Goal: Task Accomplishment & Management: Use online tool/utility

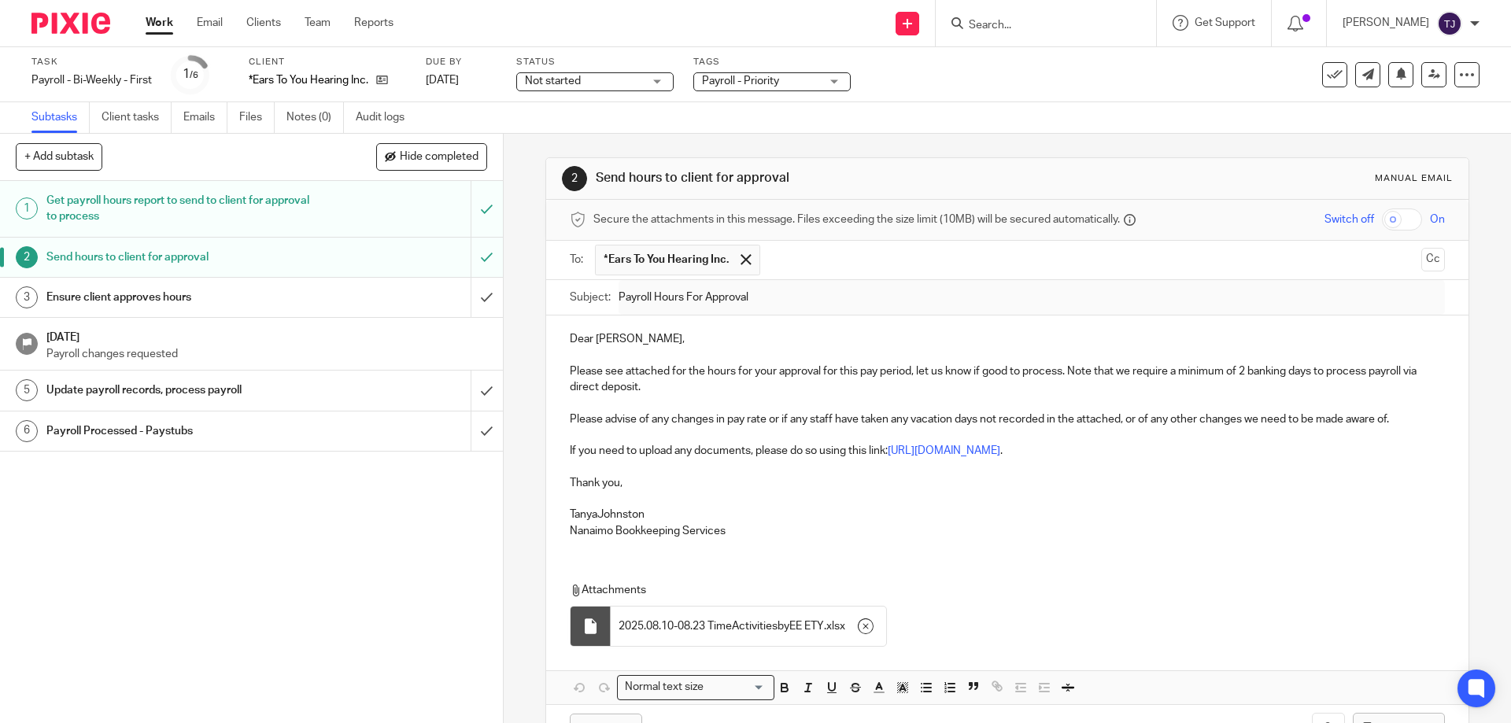
scroll to position [57, 0]
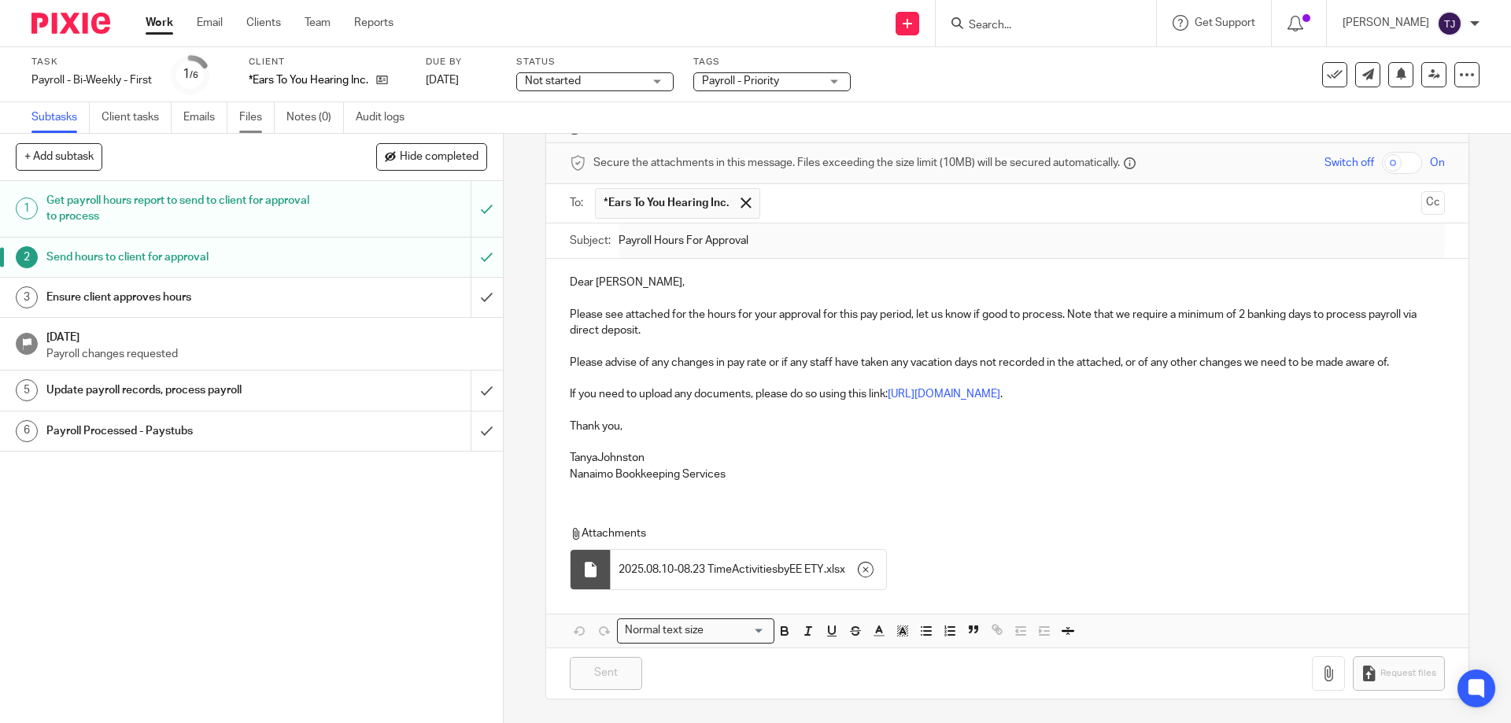
click at [260, 113] on link "Files" at bounding box center [256, 117] width 35 height 31
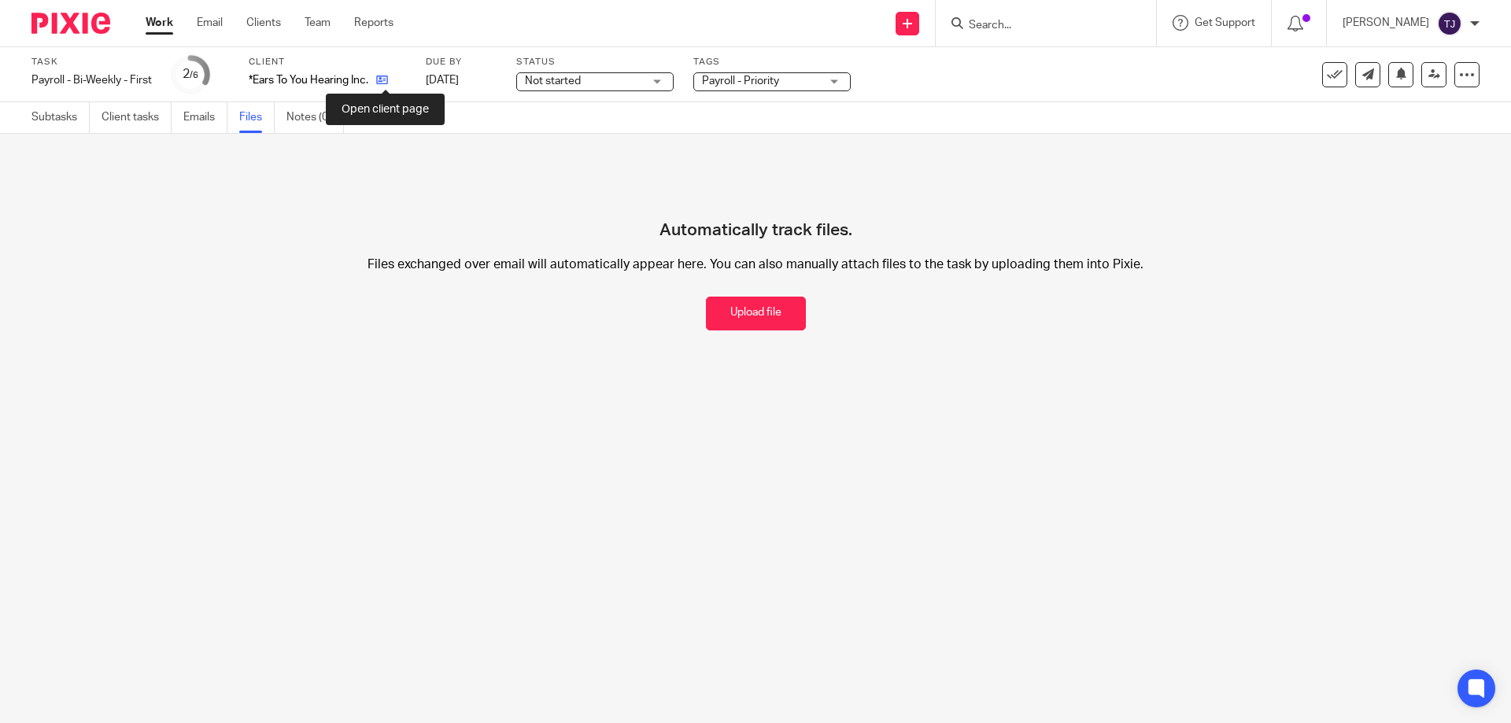
click at [388, 76] on icon at bounding box center [382, 80] width 12 height 12
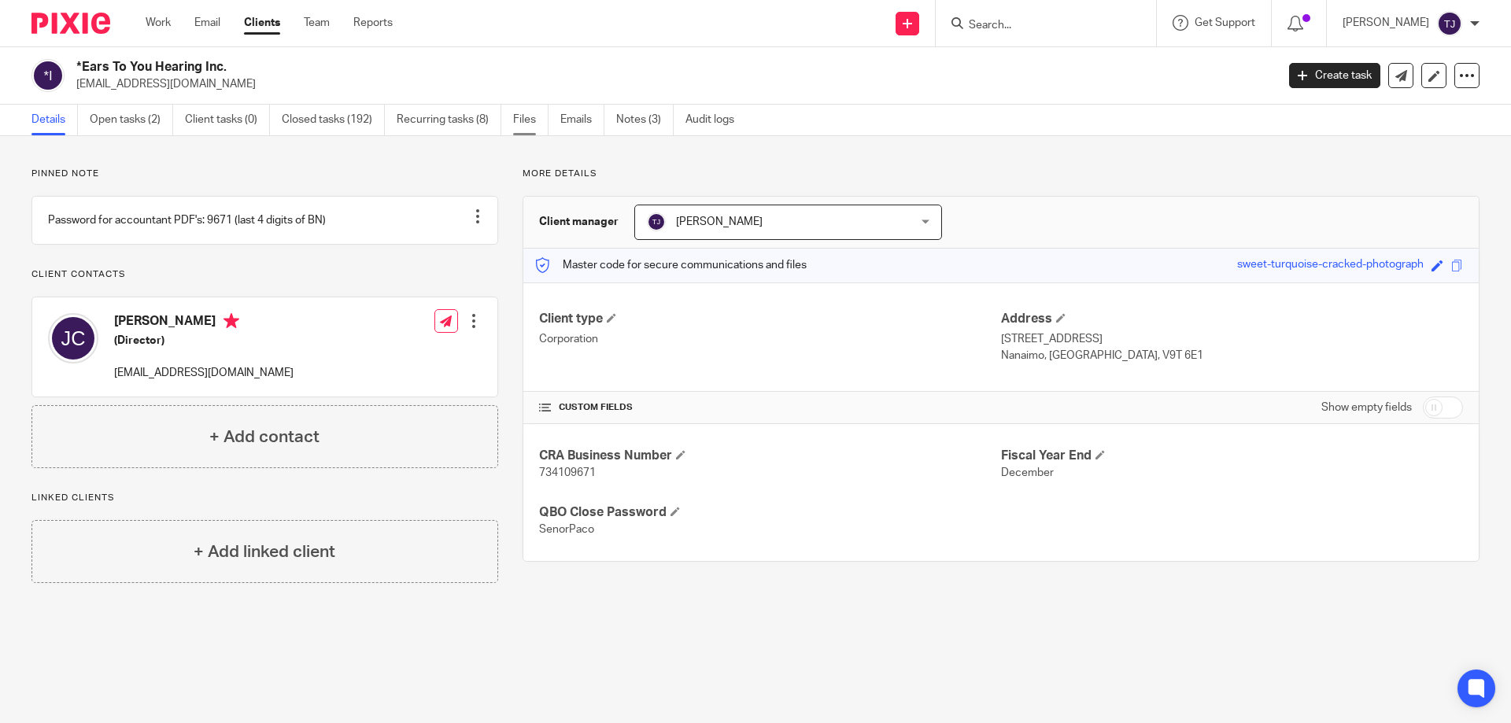
click at [525, 119] on link "Files" at bounding box center [530, 120] width 35 height 31
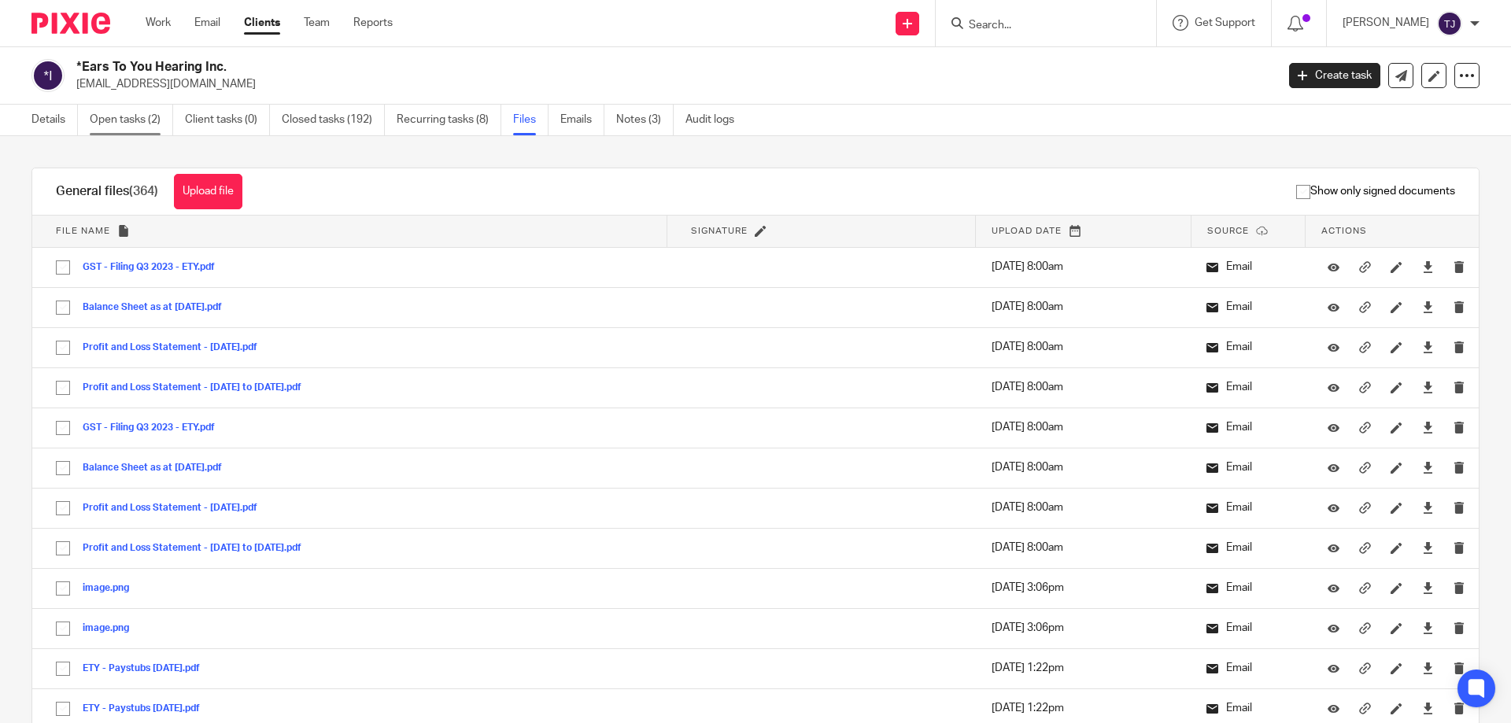
click at [111, 116] on link "Open tasks (2)" at bounding box center [131, 120] width 83 height 31
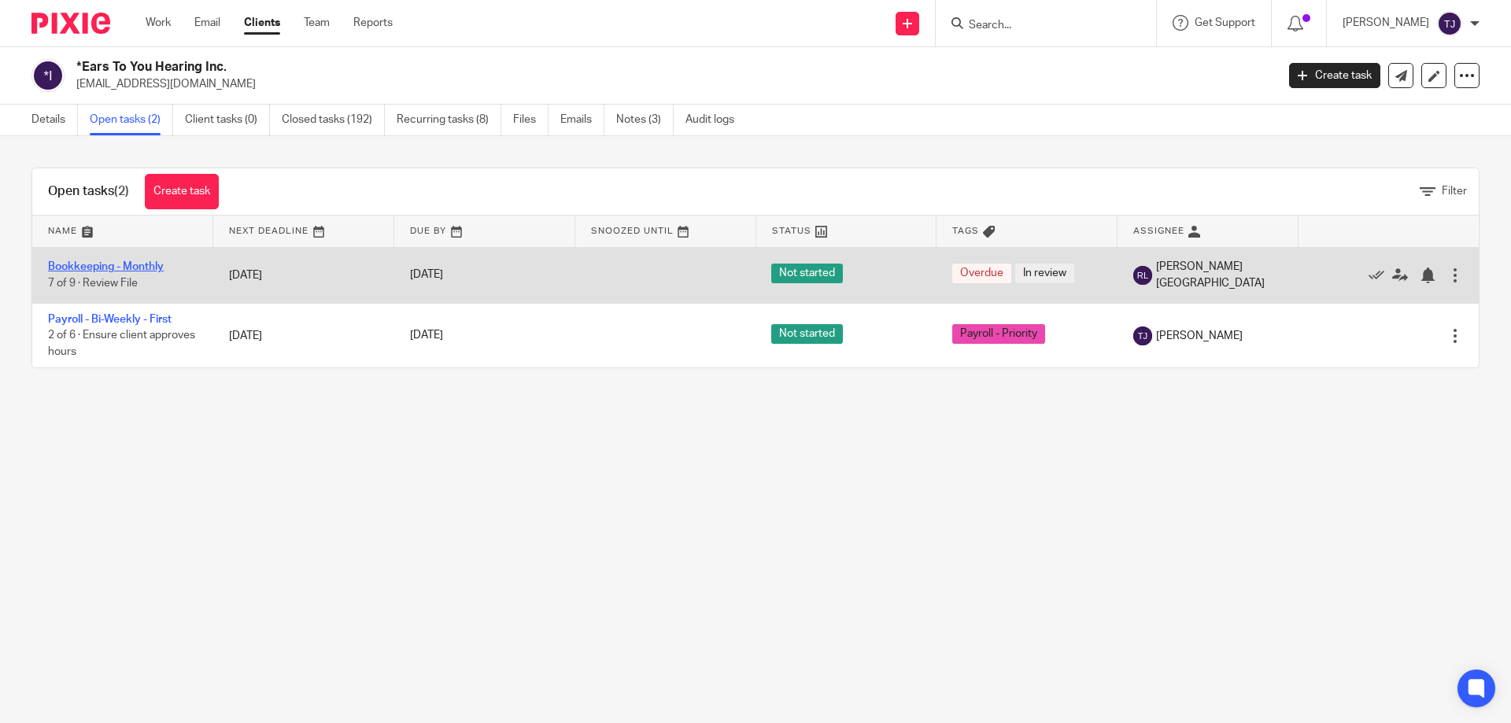
click at [108, 266] on link "Bookkeeping - Monthly" at bounding box center [106, 266] width 116 height 11
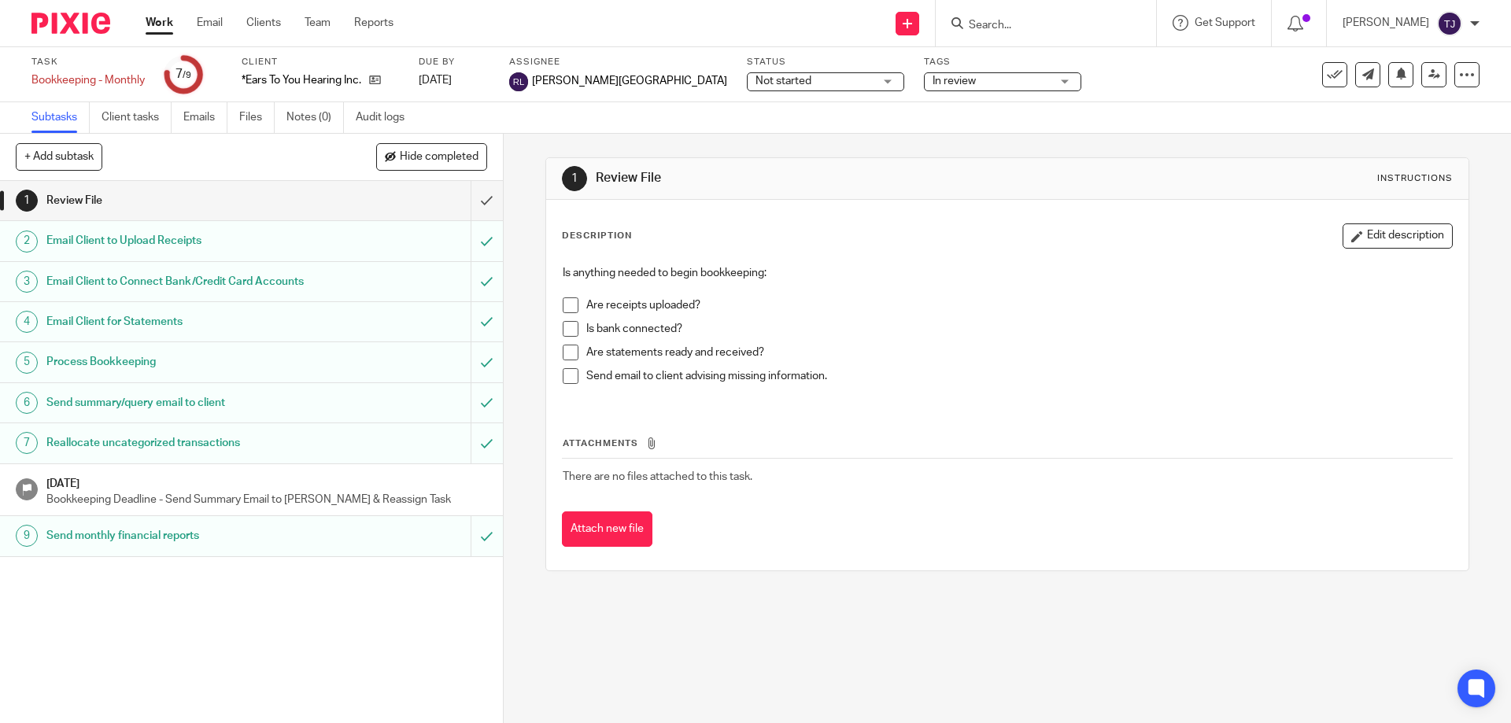
click at [70, 17] on img at bounding box center [70, 23] width 79 height 21
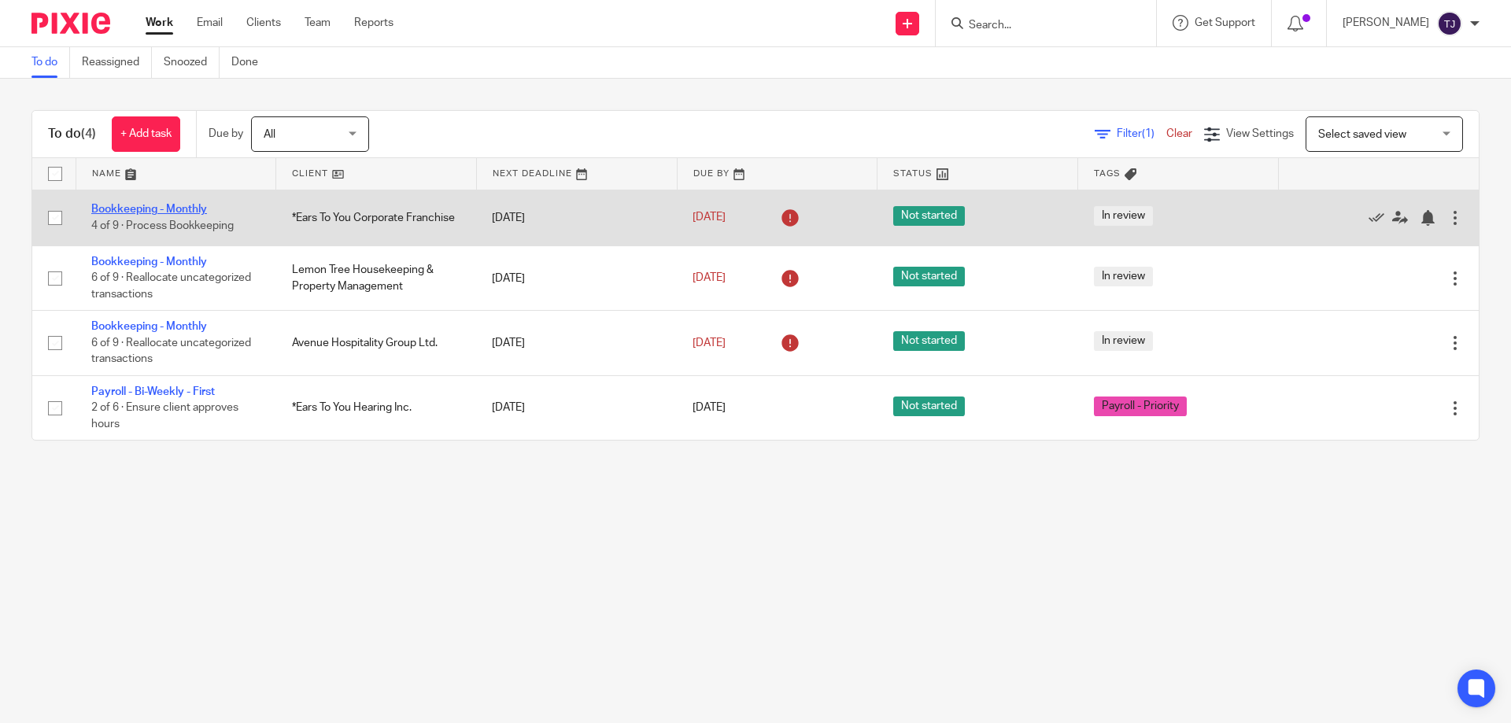
click at [164, 205] on link "Bookkeeping - Monthly" at bounding box center [149, 209] width 116 height 11
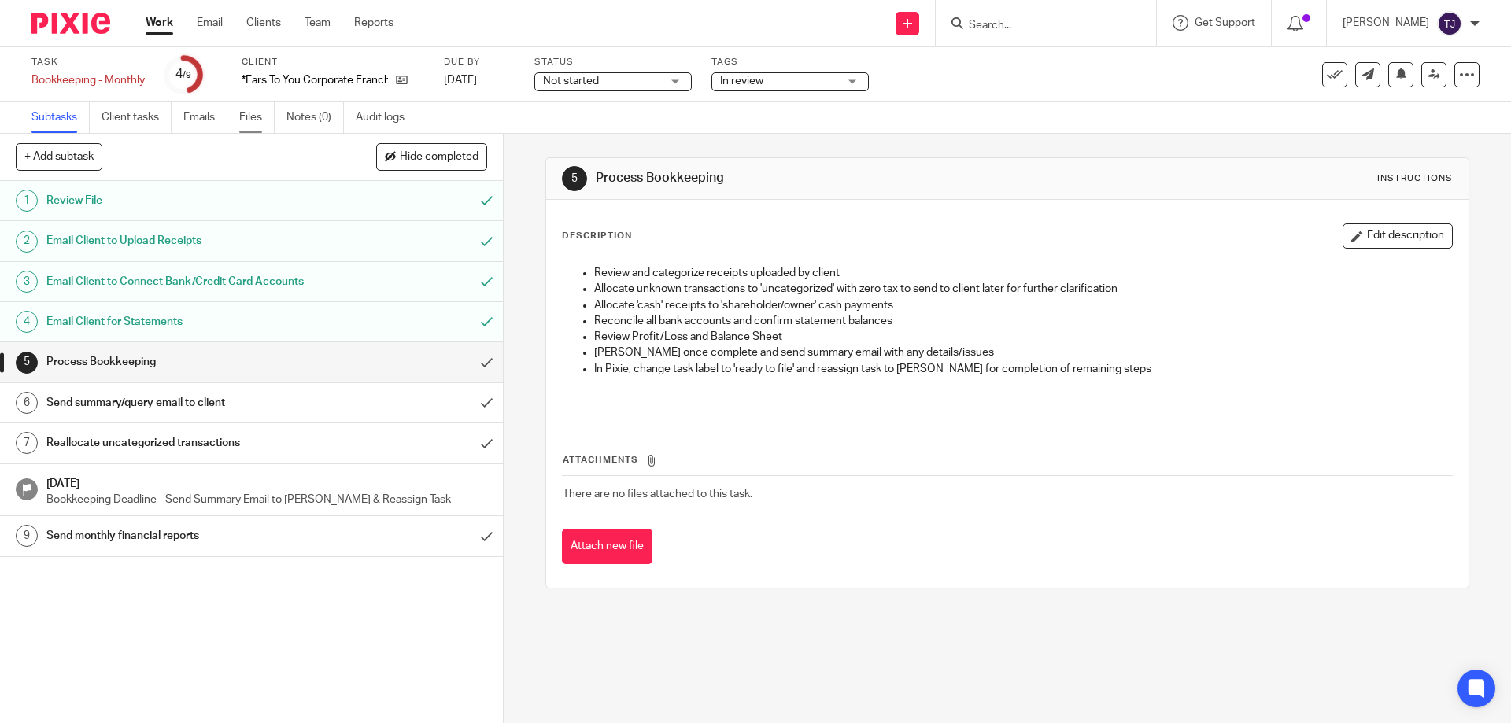
click at [262, 116] on link "Files" at bounding box center [256, 117] width 35 height 31
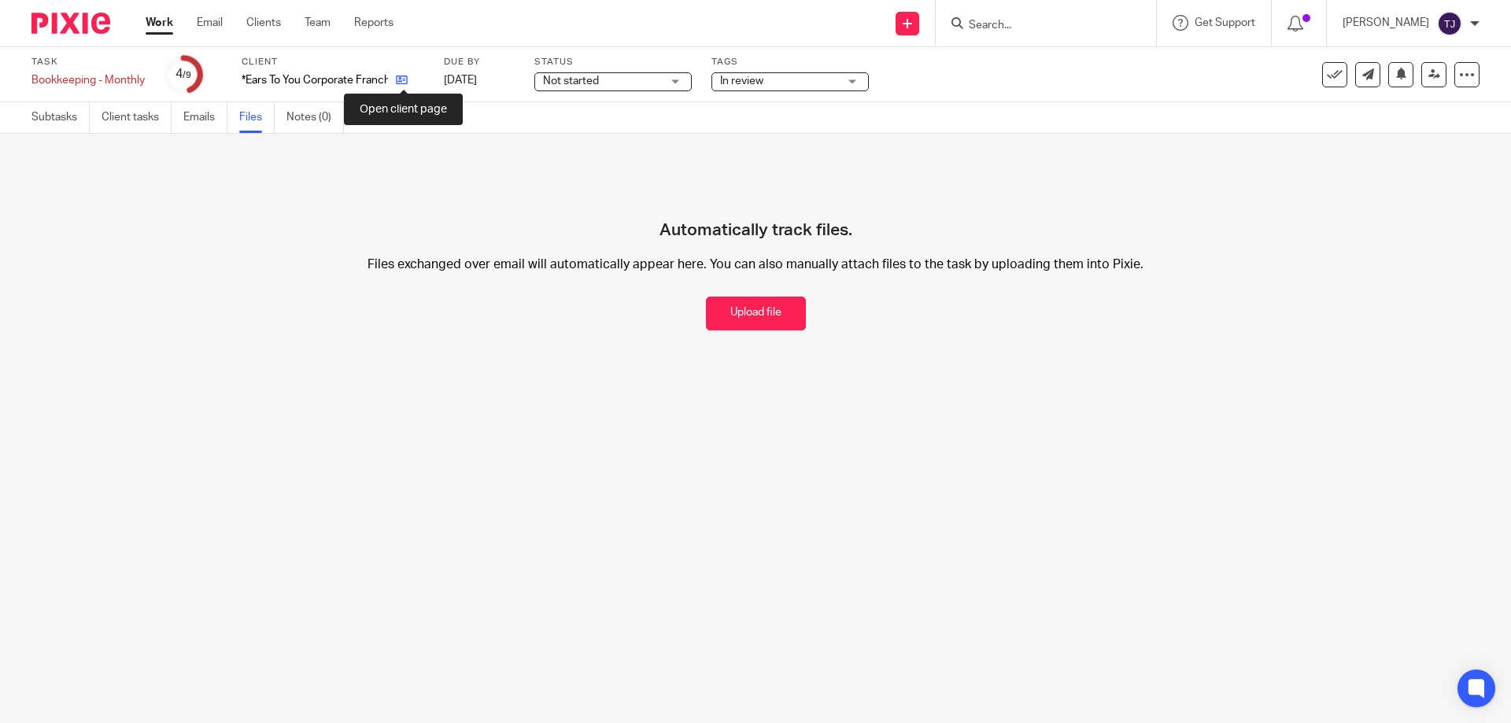
click at [406, 79] on icon at bounding box center [402, 80] width 12 height 12
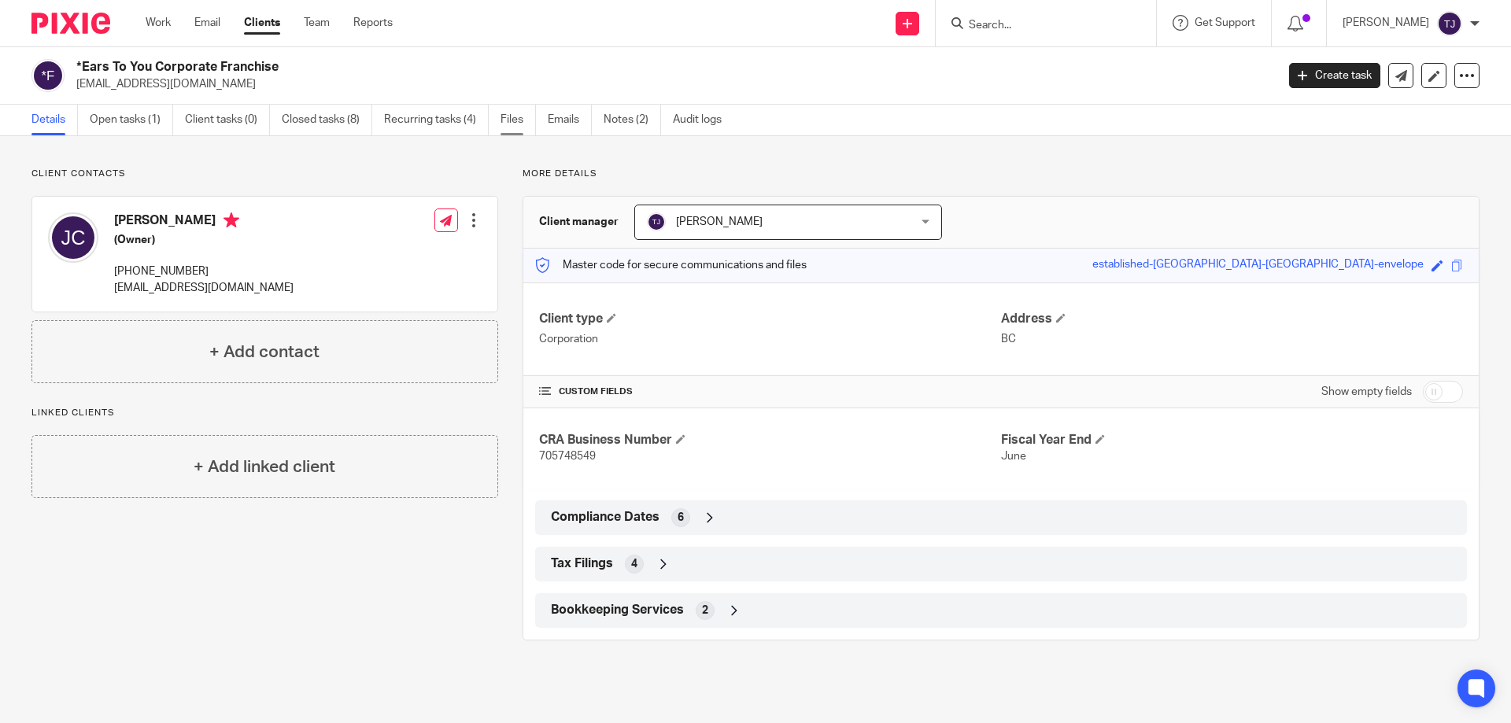
click at [511, 120] on link "Files" at bounding box center [518, 120] width 35 height 31
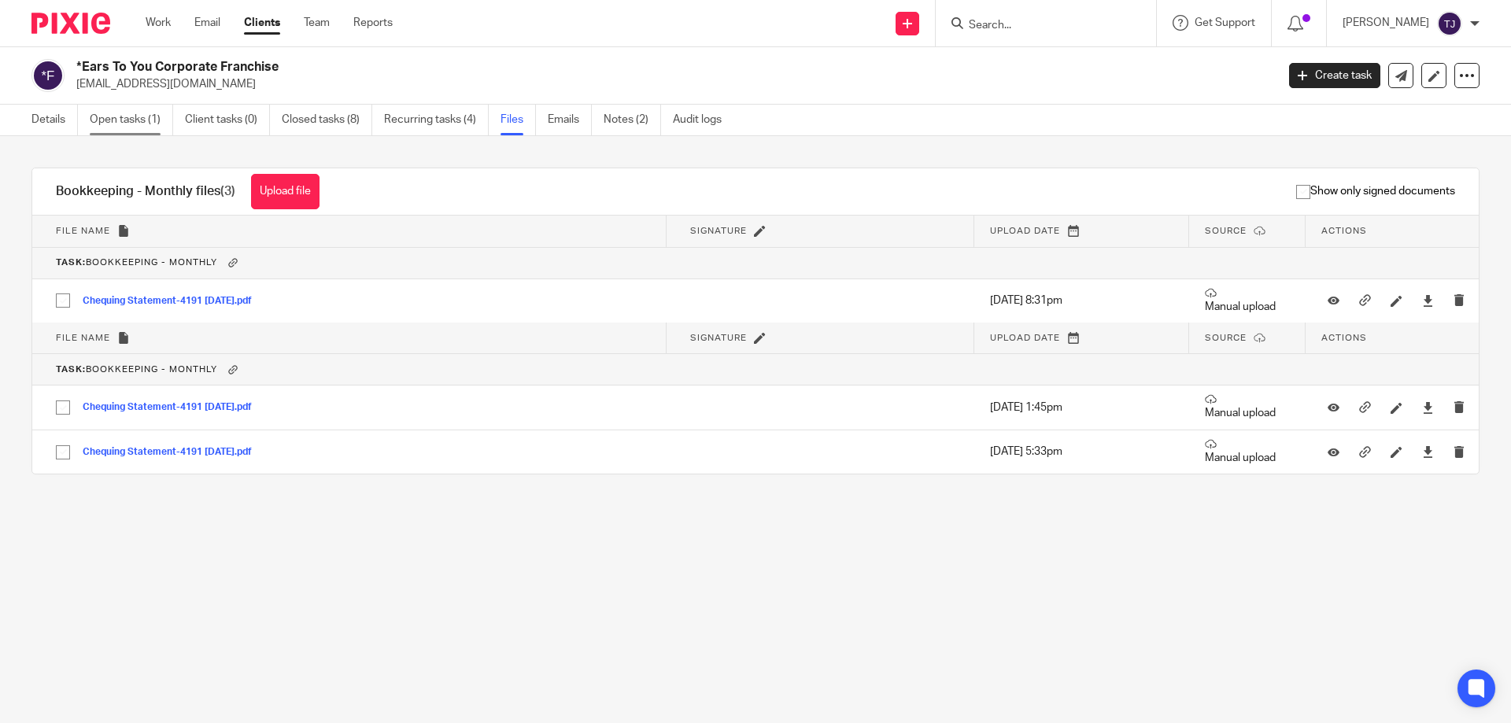
click at [114, 120] on link "Open tasks (1)" at bounding box center [131, 120] width 83 height 31
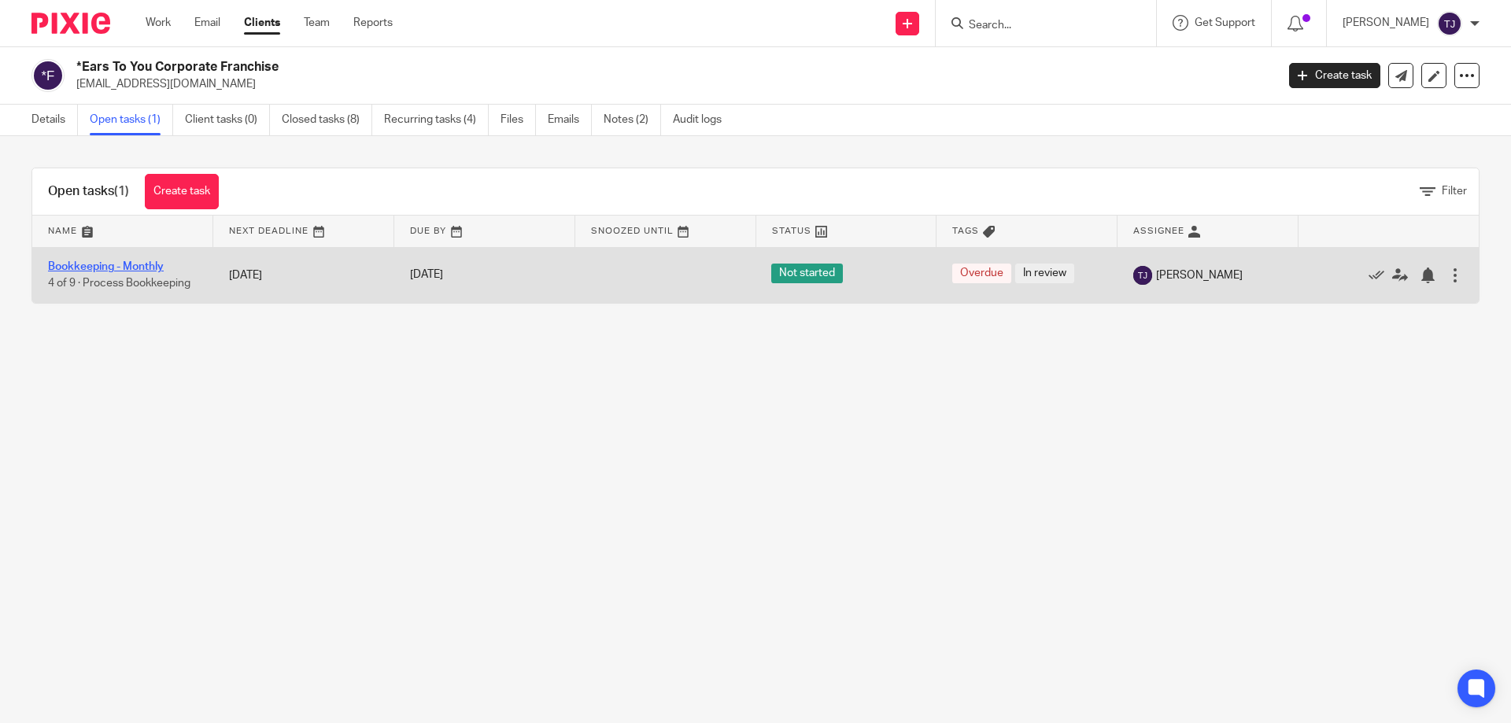
click at [116, 267] on link "Bookkeeping - Monthly" at bounding box center [106, 266] width 116 height 11
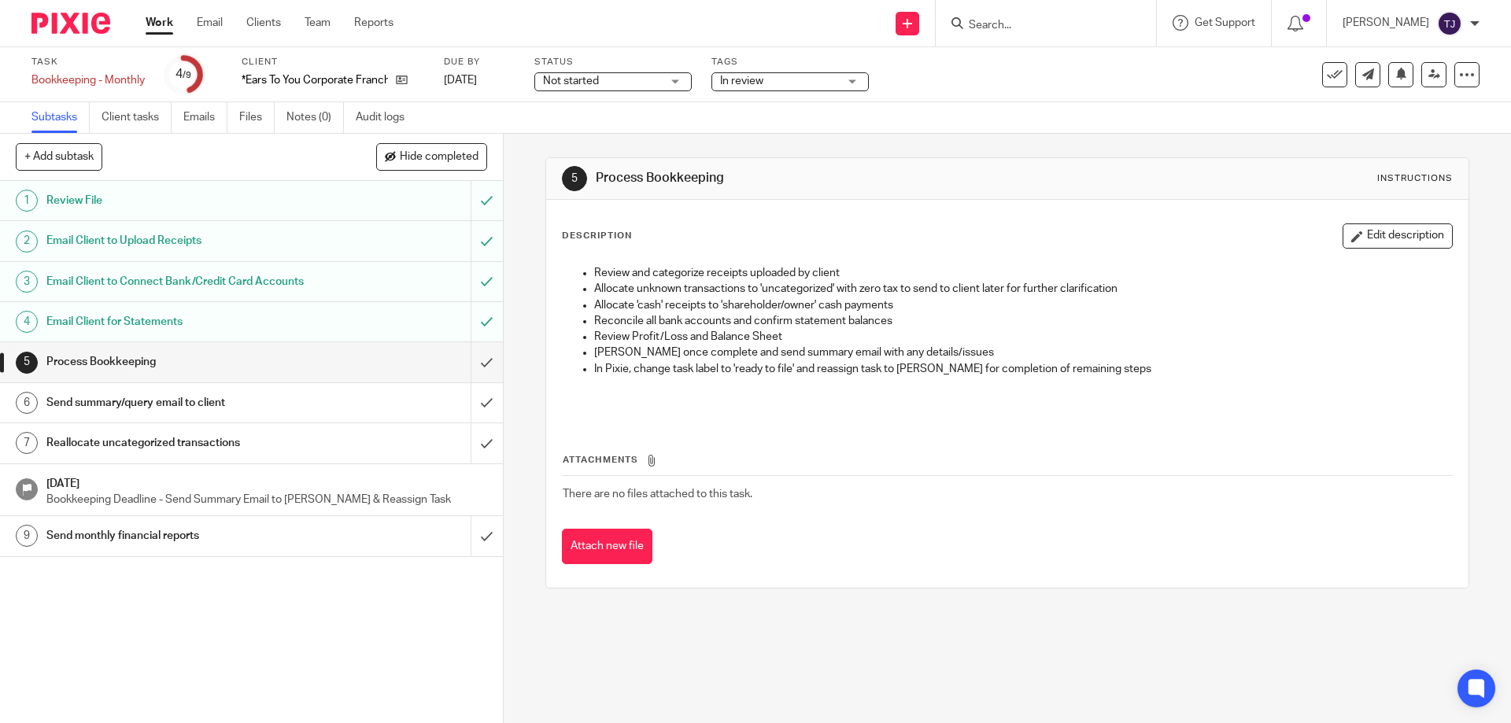
click at [66, 20] on img at bounding box center [70, 23] width 79 height 21
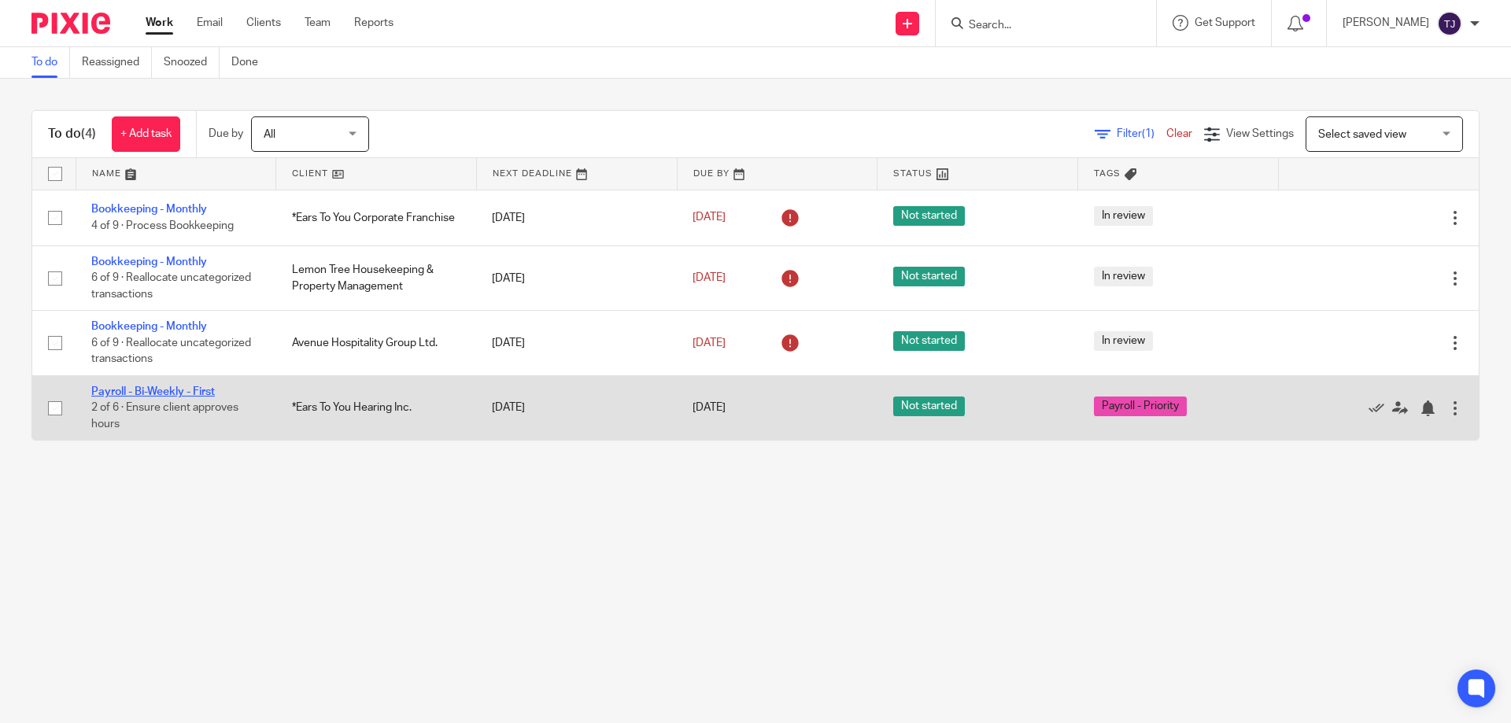
click at [157, 394] on link "Payroll - Bi-Weekly - First" at bounding box center [153, 391] width 124 height 11
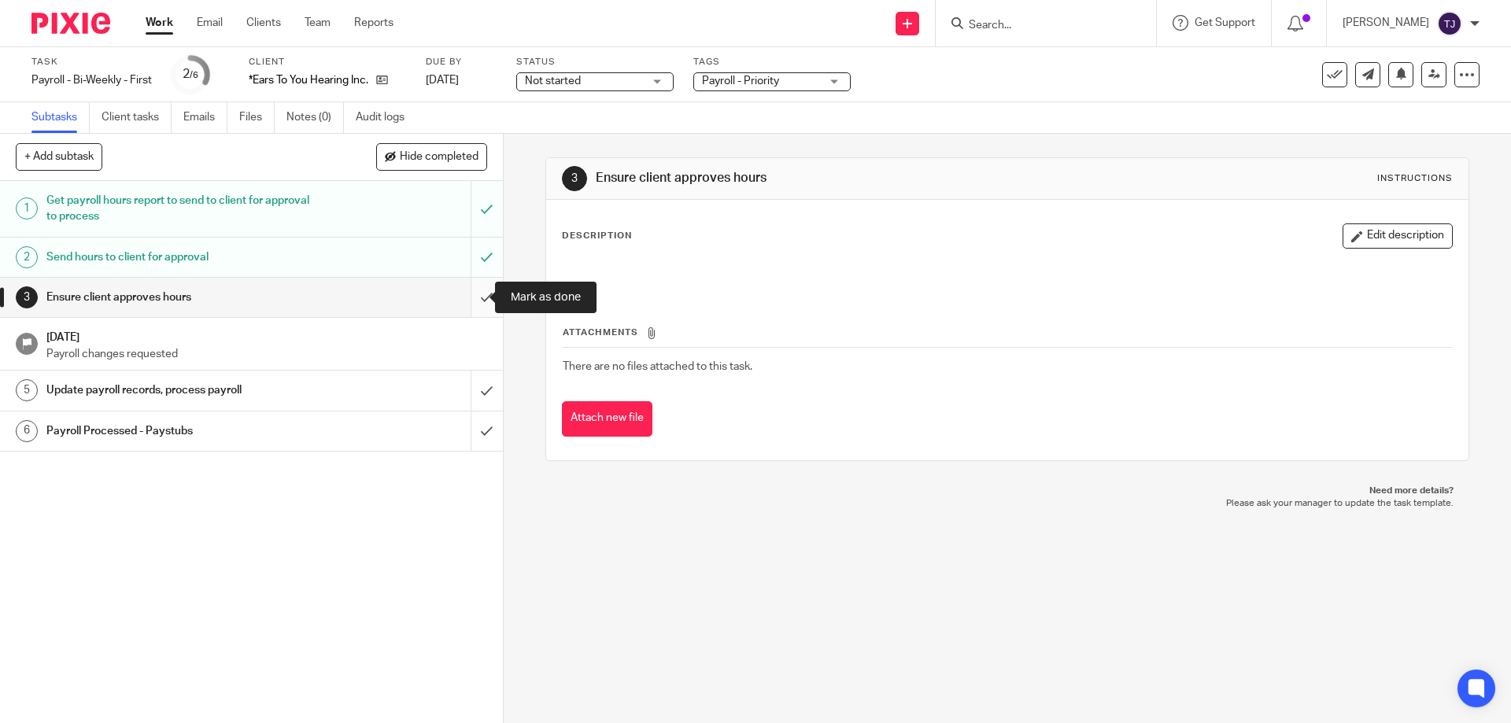
click at [468, 291] on input "submit" at bounding box center [251, 297] width 503 height 39
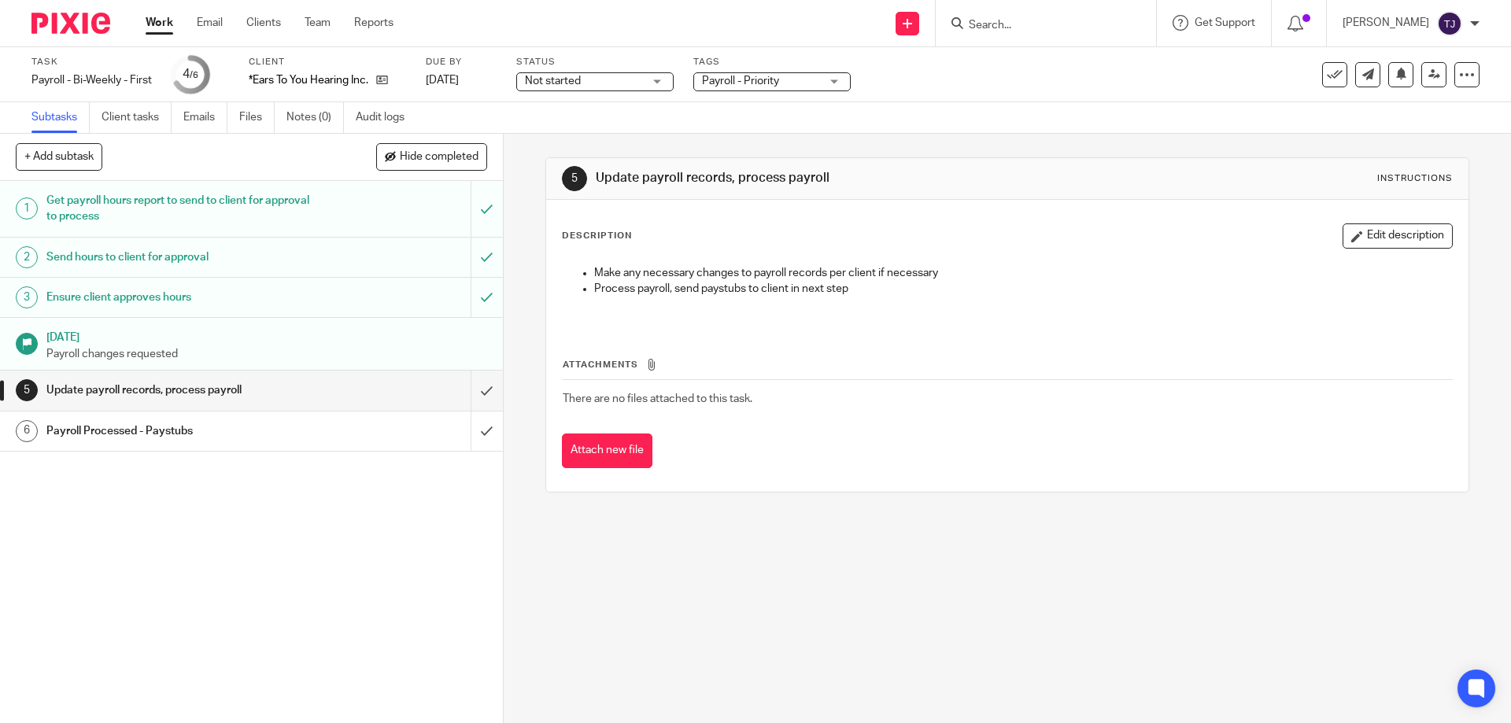
click at [295, 396] on h1 "Update payroll records, process payroll" at bounding box center [182, 391] width 272 height 24
click at [467, 393] on input "submit" at bounding box center [251, 390] width 503 height 39
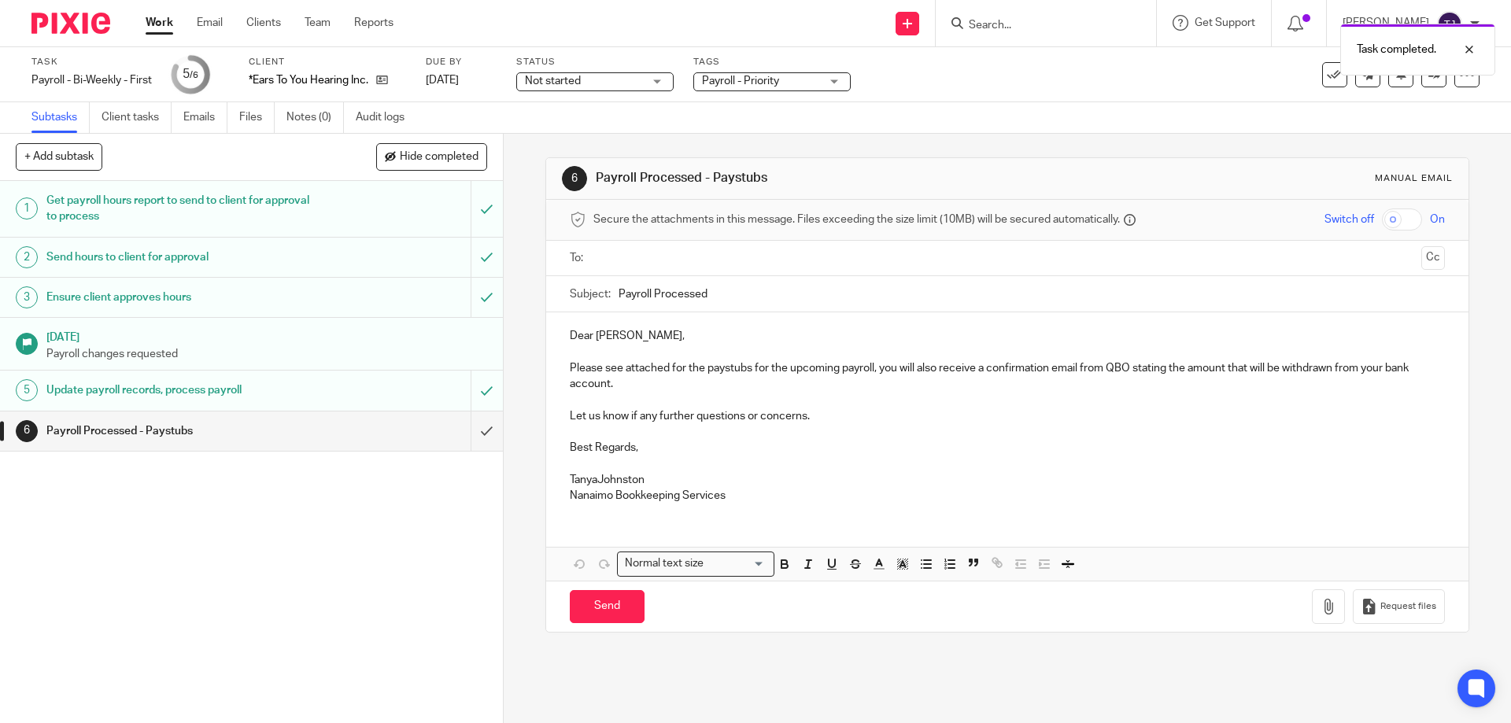
click at [697, 258] on input "text" at bounding box center [1006, 258] width 815 height 18
click at [1421, 253] on button "Cc" at bounding box center [1433, 260] width 24 height 24
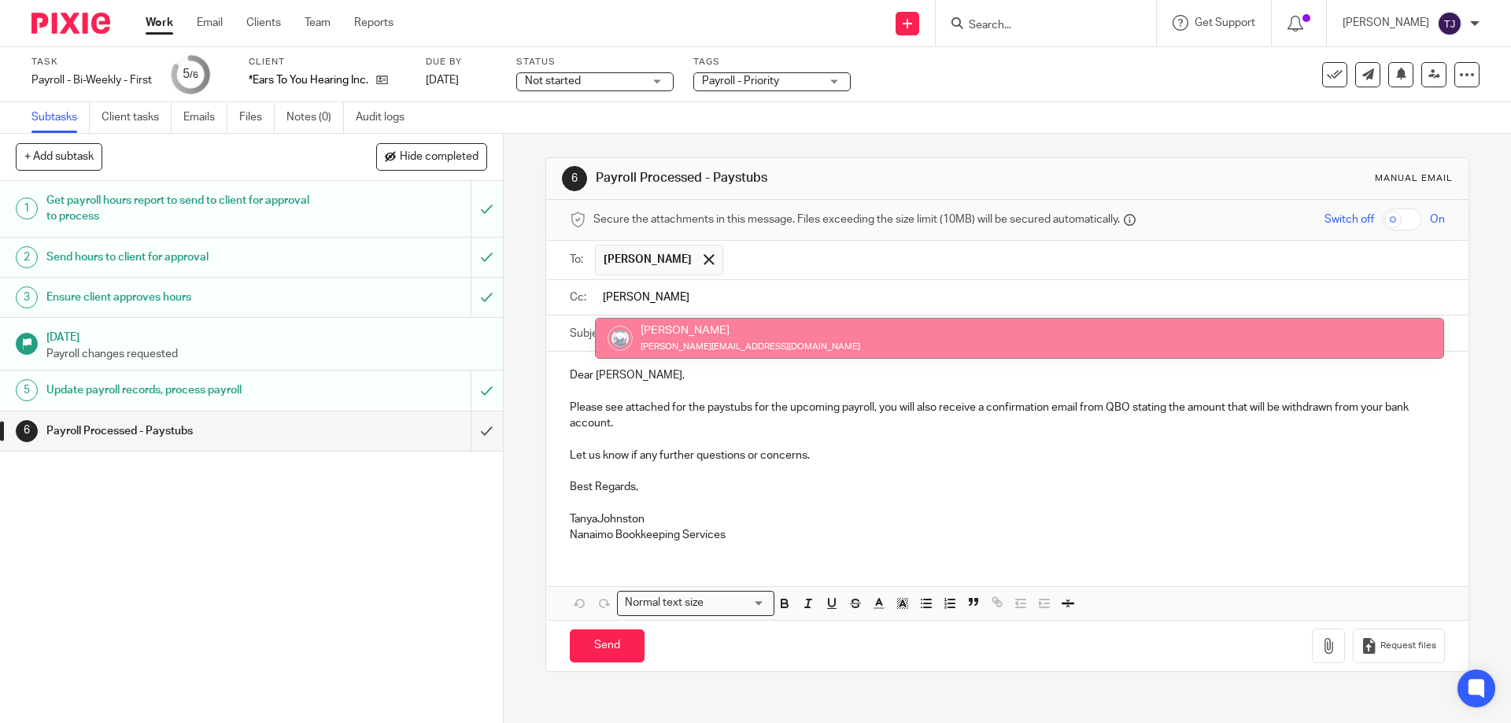
type input "kim"
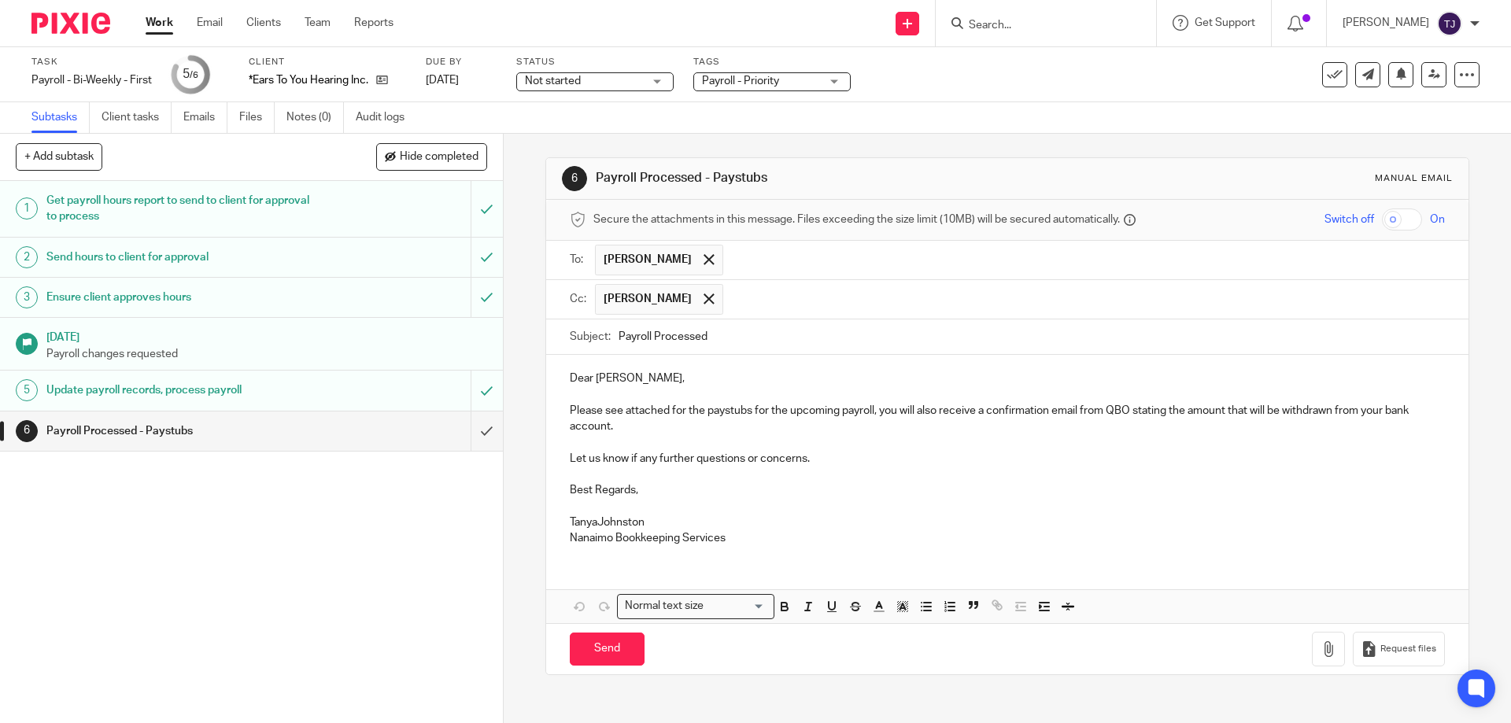
click at [593, 503] on p at bounding box center [1007, 506] width 874 height 16
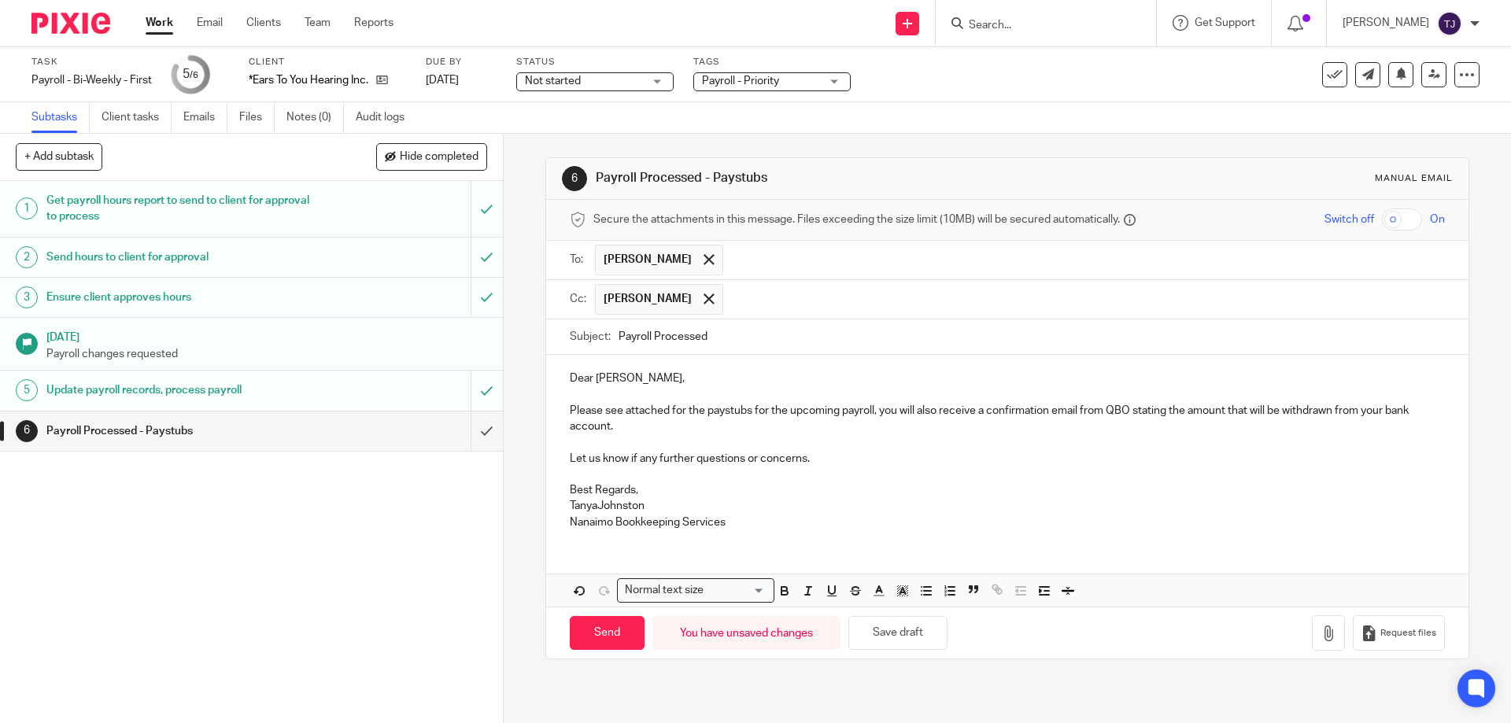
click at [593, 504] on p "TanyaJohnston" at bounding box center [1007, 506] width 874 height 16
click at [1321, 637] on icon "button" at bounding box center [1329, 634] width 16 height 16
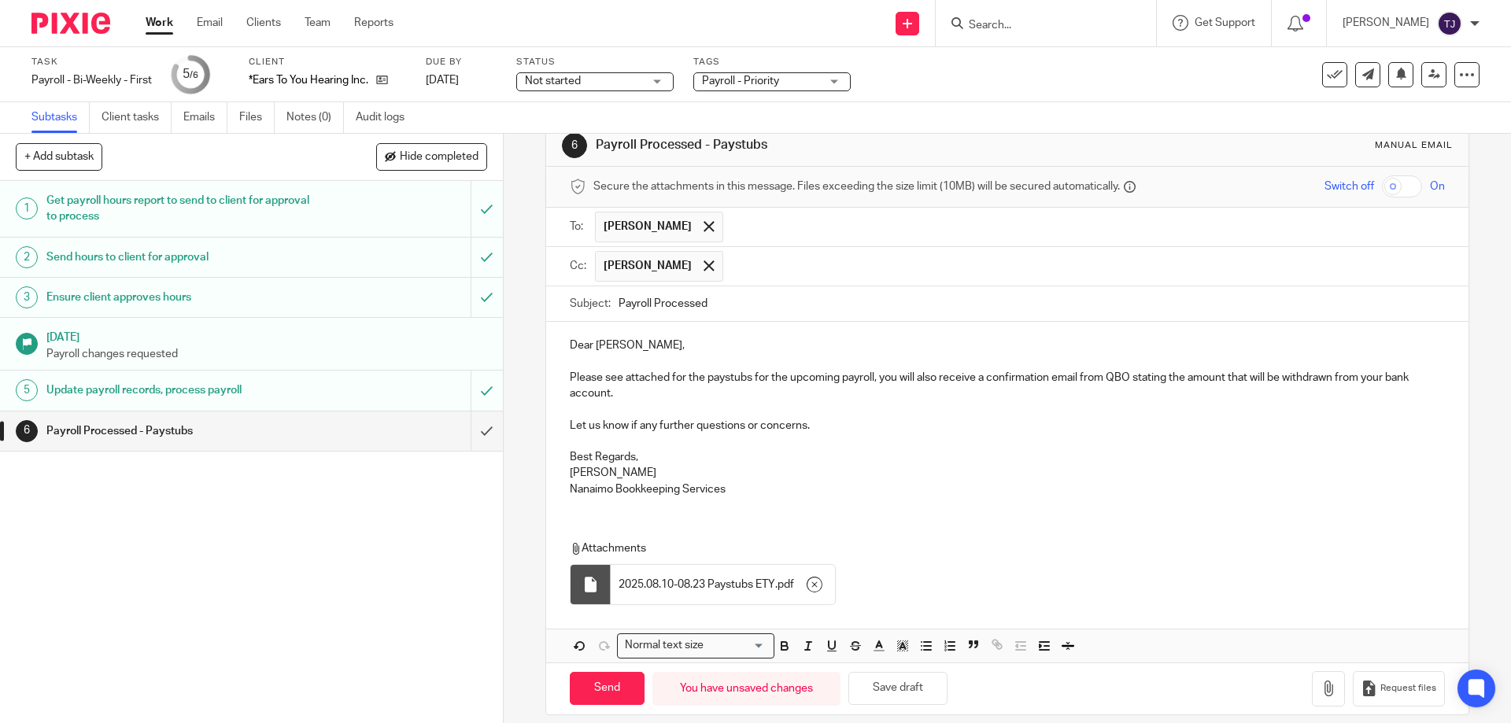
scroll to position [49, 0]
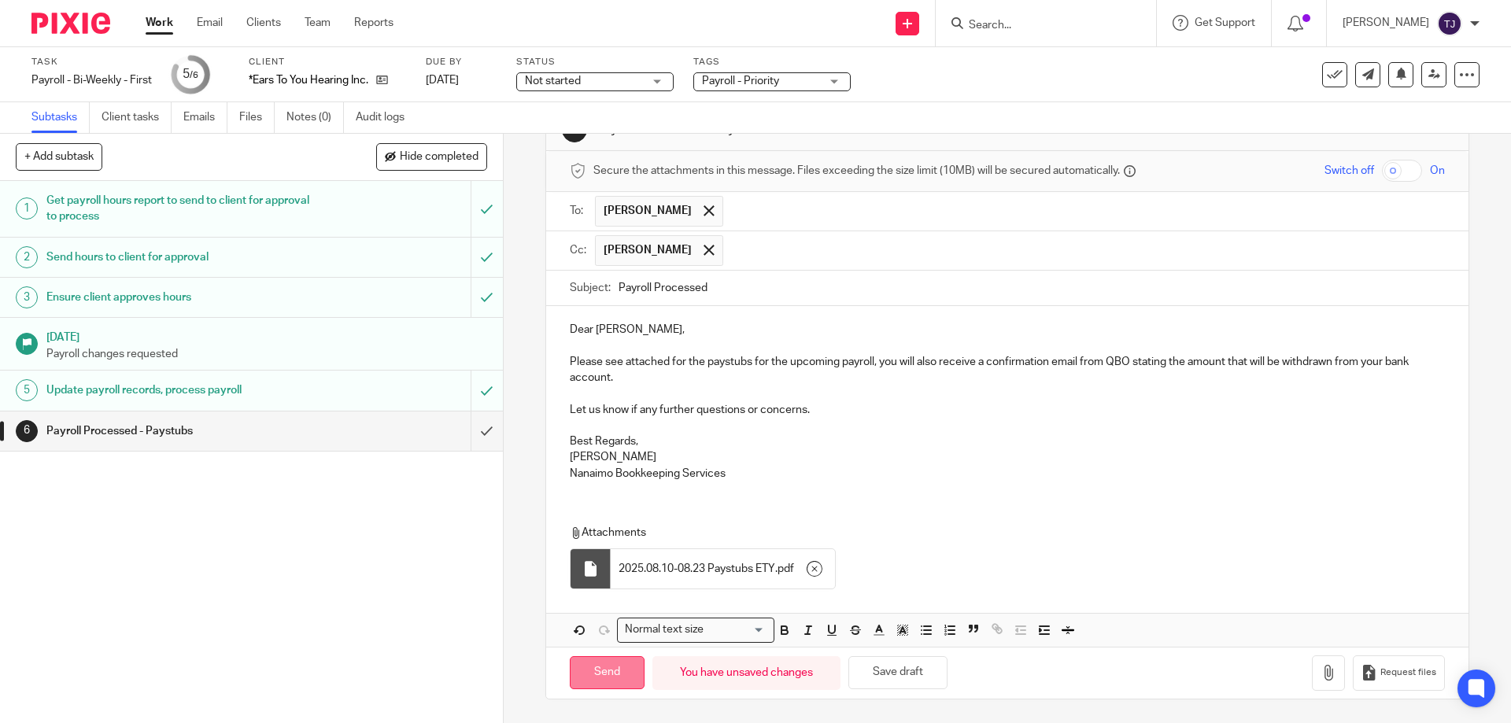
click at [596, 669] on input "Send" at bounding box center [607, 673] width 75 height 34
type input "Sent"
click at [72, 20] on img at bounding box center [70, 23] width 79 height 21
